Goal: Check status

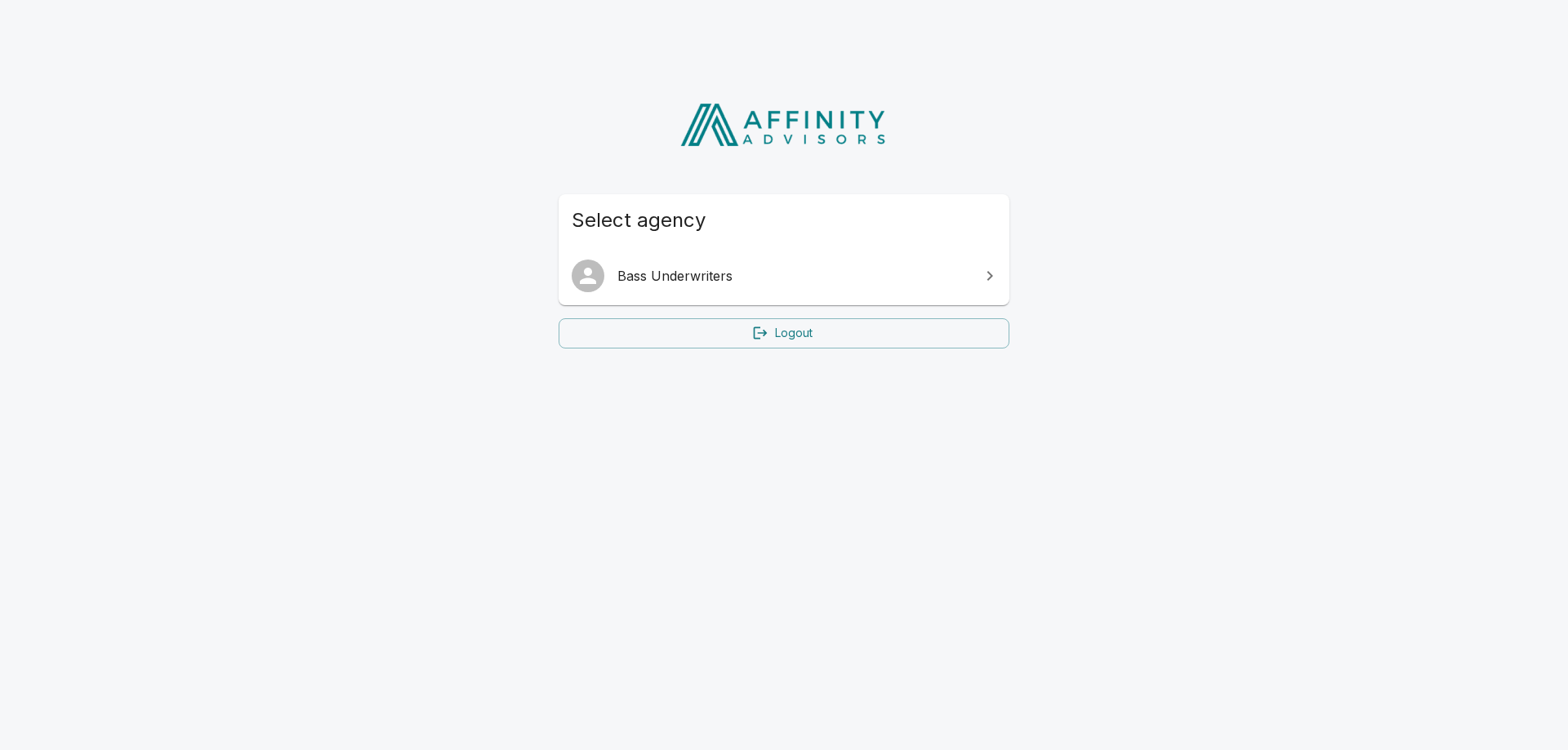
click at [693, 259] on link "Bass Underwriters" at bounding box center [784, 276] width 451 height 46
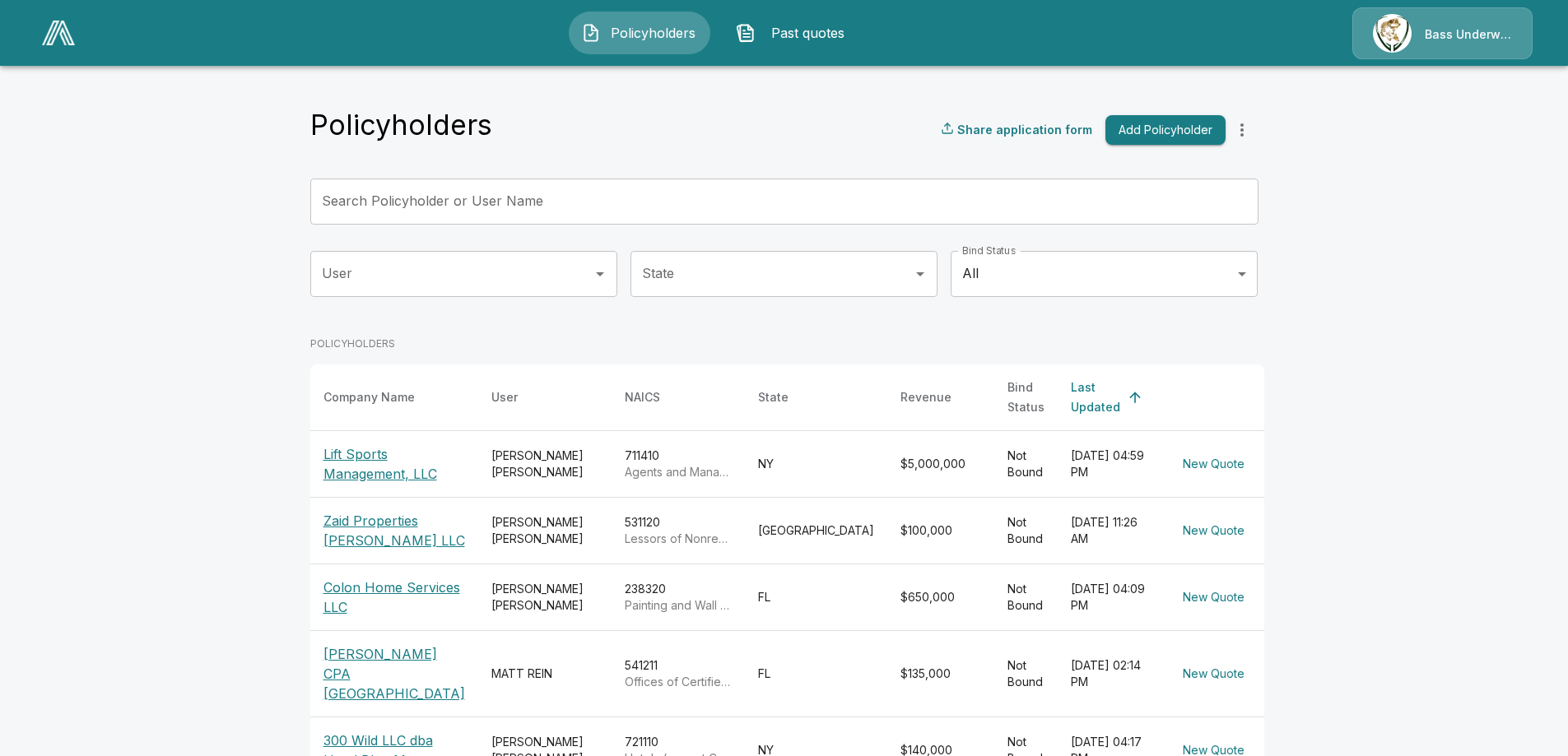
click at [358, 470] on p "Lift Sports Management, LLC" at bounding box center [394, 464] width 142 height 40
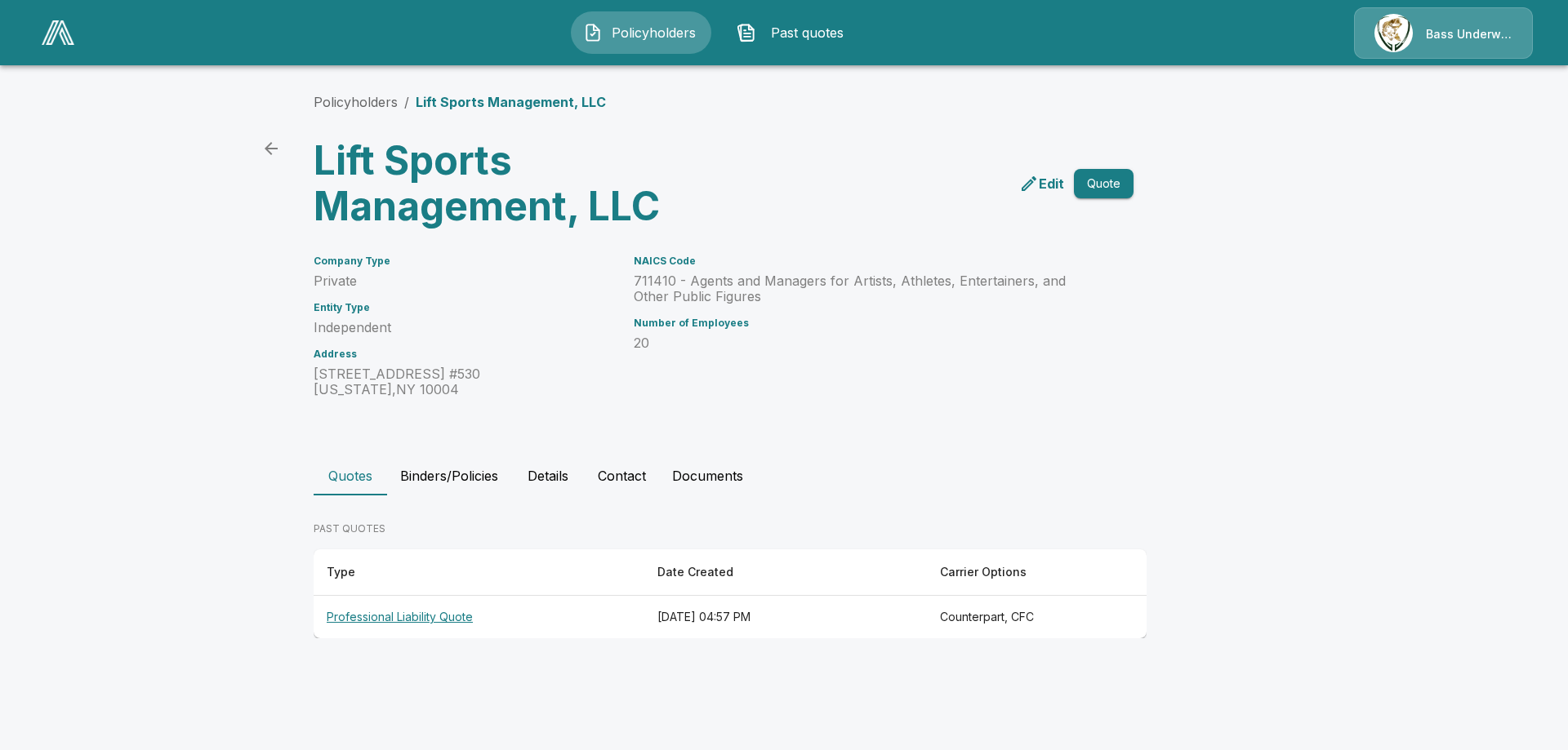
click at [485, 600] on th "Professional Liability Quote" at bounding box center [478, 618] width 330 height 44
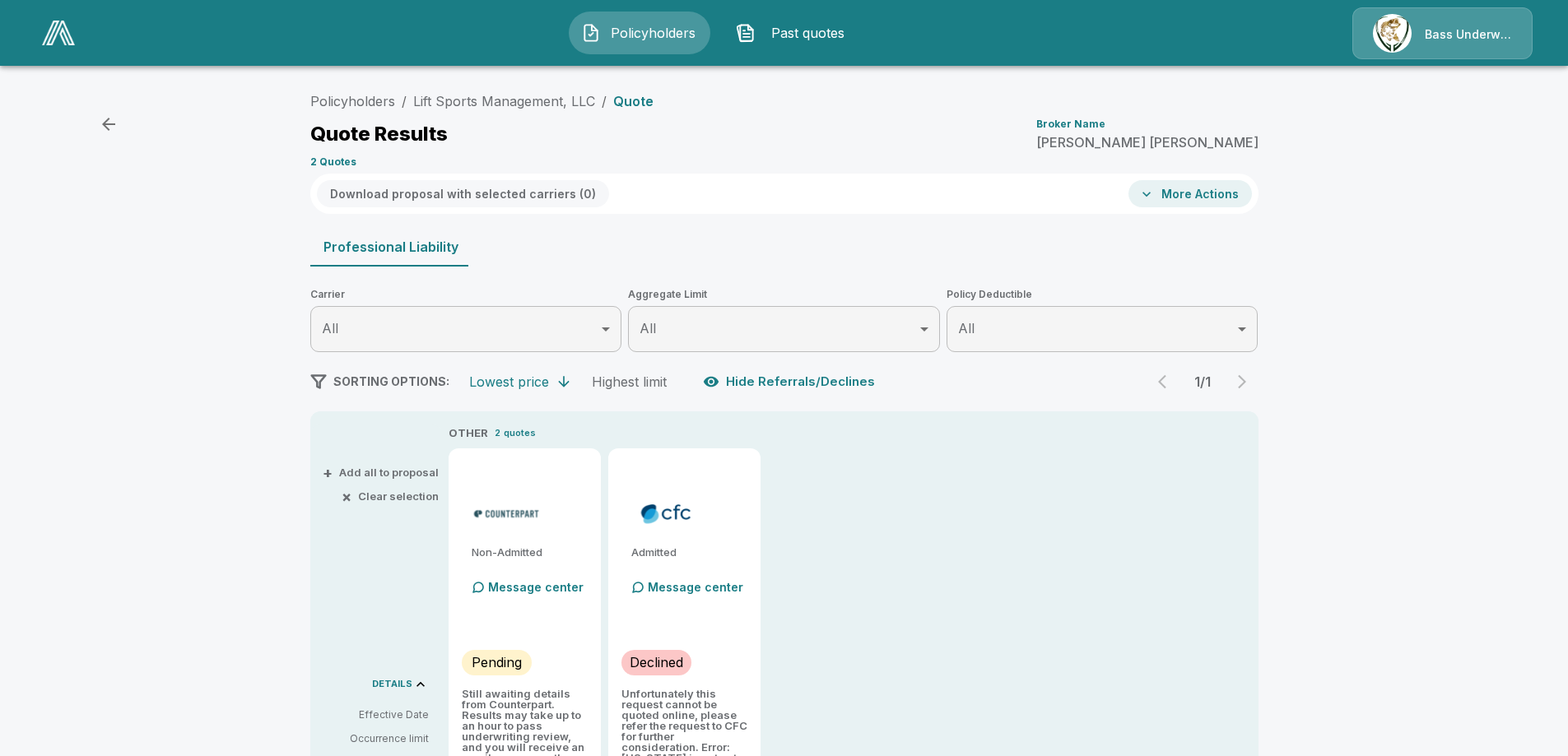
scroll to position [247, 0]
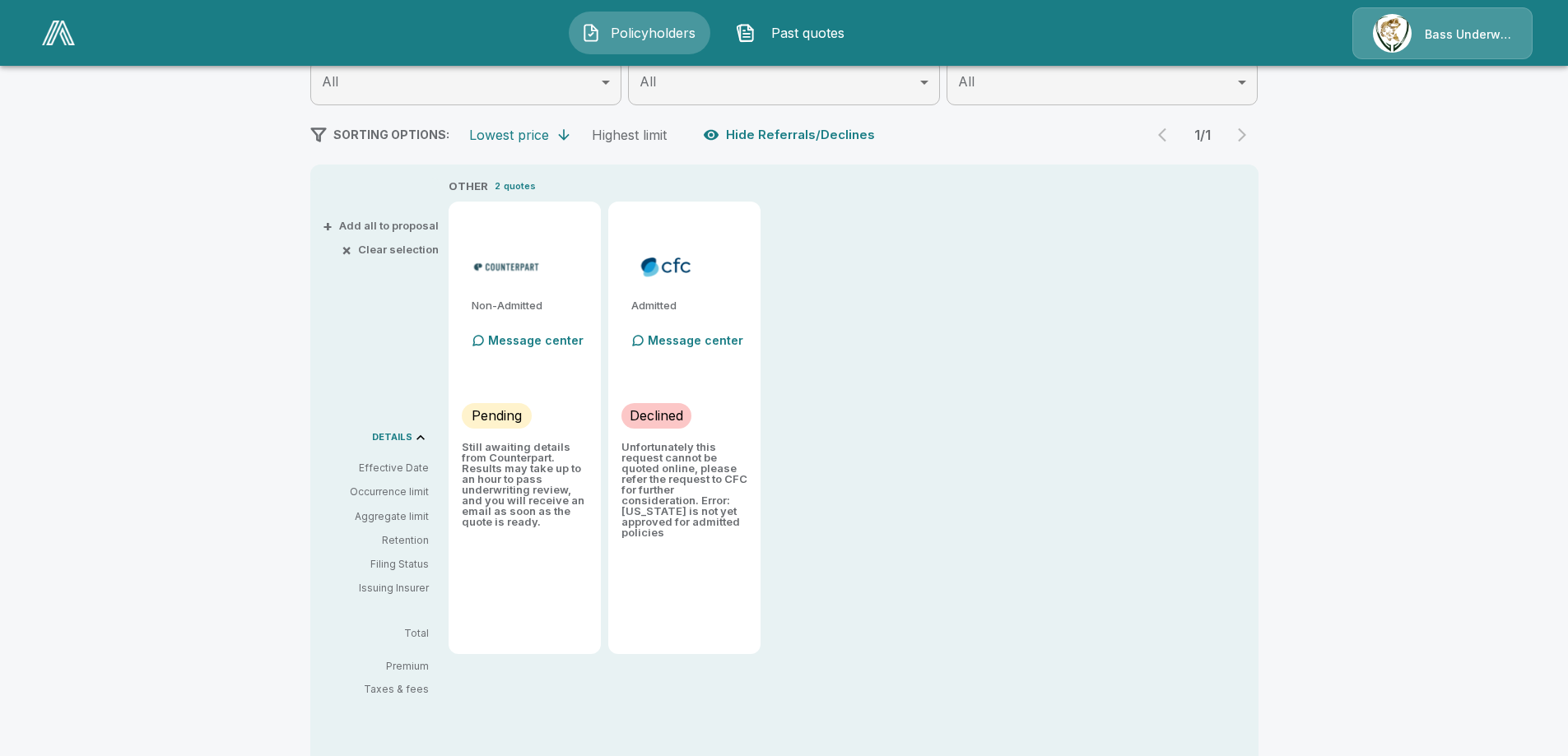
click at [500, 416] on p "Pending" at bounding box center [497, 416] width 50 height 20
